Goal: Find specific page/section: Find specific page/section

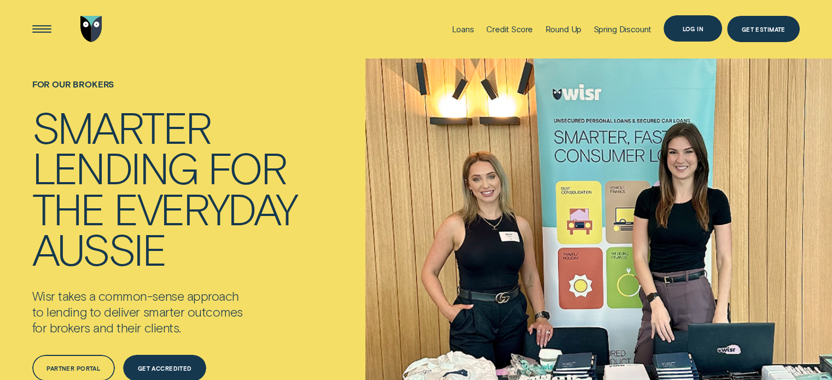
click at [698, 28] on div "Log in" at bounding box center [692, 28] width 21 height 5
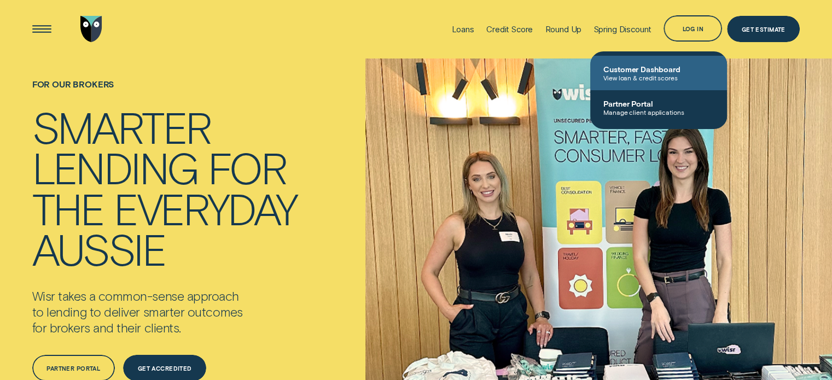
click at [650, 76] on span "View loan & credit scores" at bounding box center [658, 78] width 110 height 8
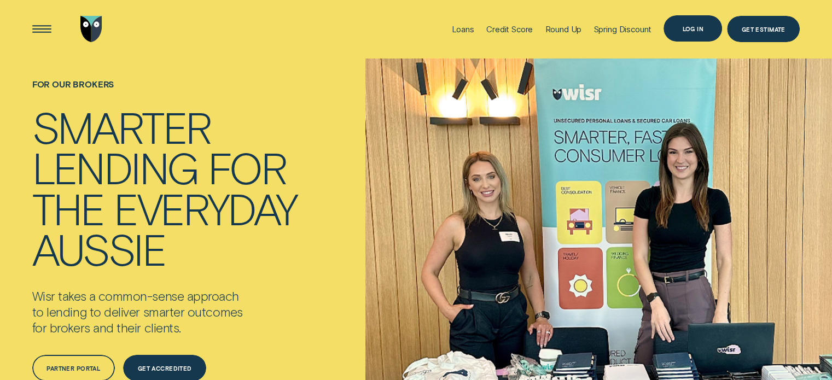
click at [686, 22] on div "Log in" at bounding box center [692, 28] width 59 height 26
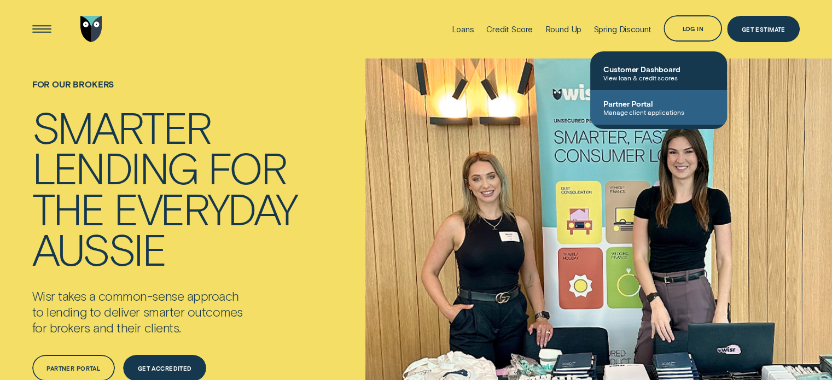
click at [639, 109] on span "Manage client applications" at bounding box center [658, 112] width 110 height 8
